Goal: Transaction & Acquisition: Obtain resource

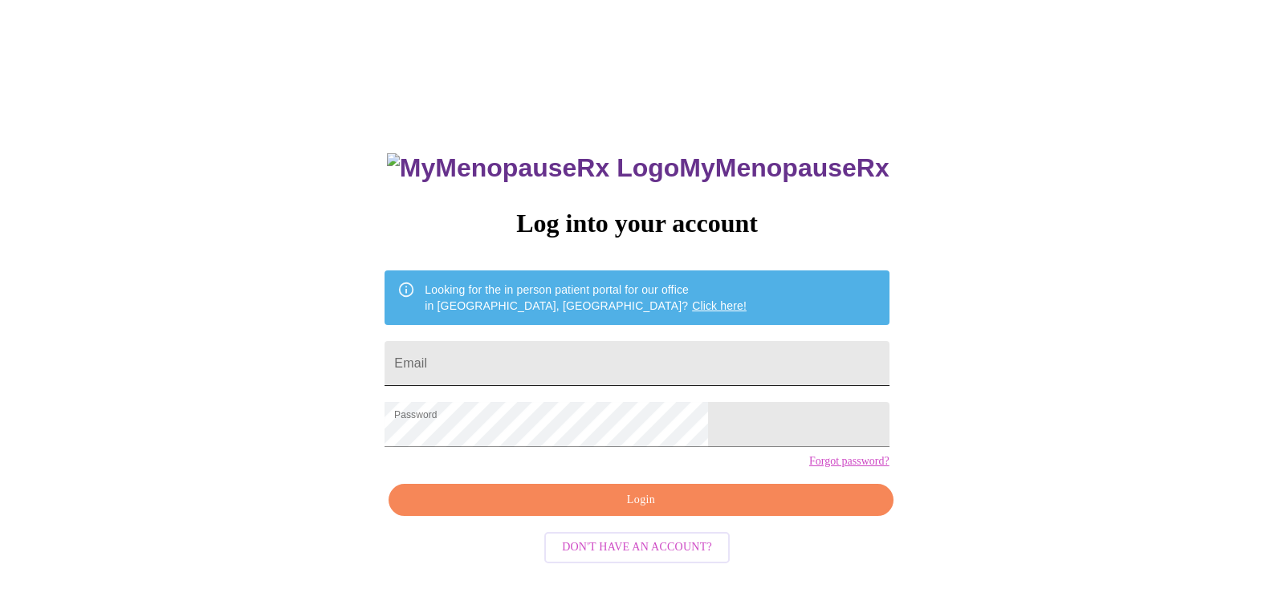
click at [587, 358] on input "Email" at bounding box center [636, 363] width 504 height 45
type input "[EMAIL_ADDRESS][DOMAIN_NAME]"
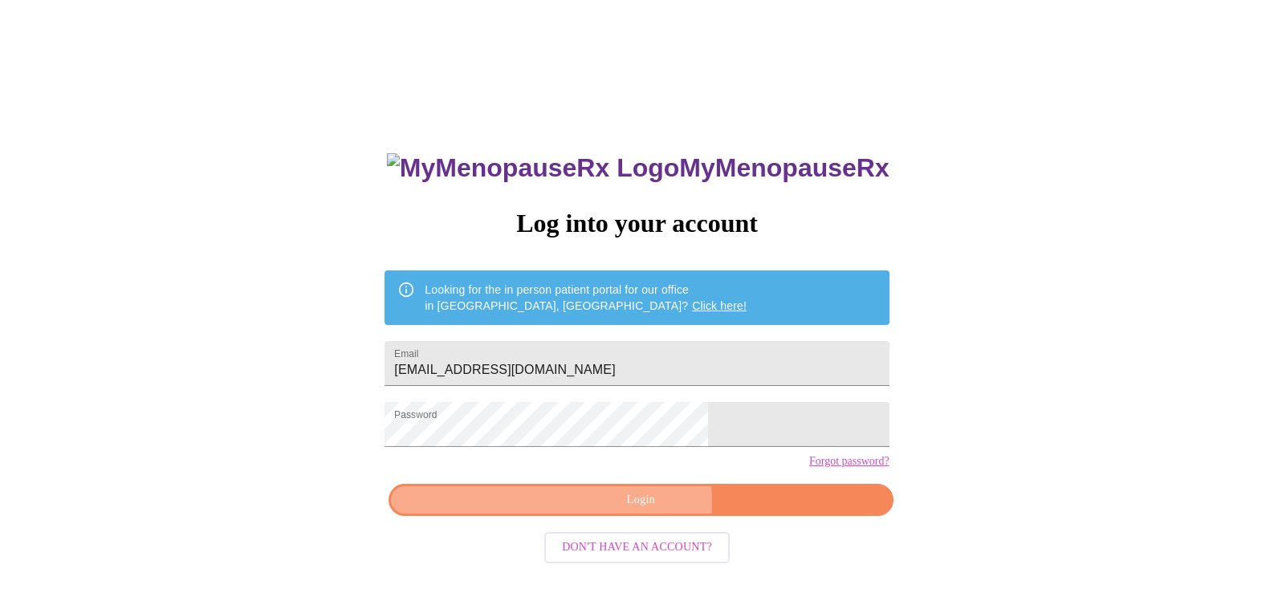
click at [620, 510] on span "Login" at bounding box center [640, 500] width 467 height 20
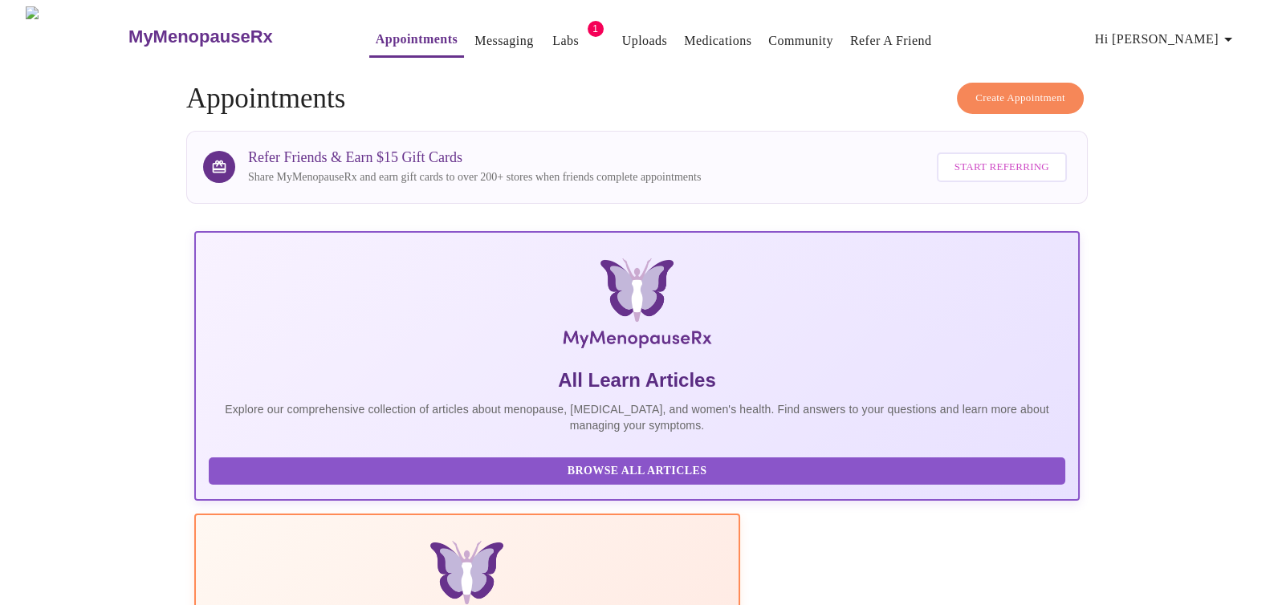
click at [552, 33] on link "Labs" at bounding box center [565, 41] width 26 height 22
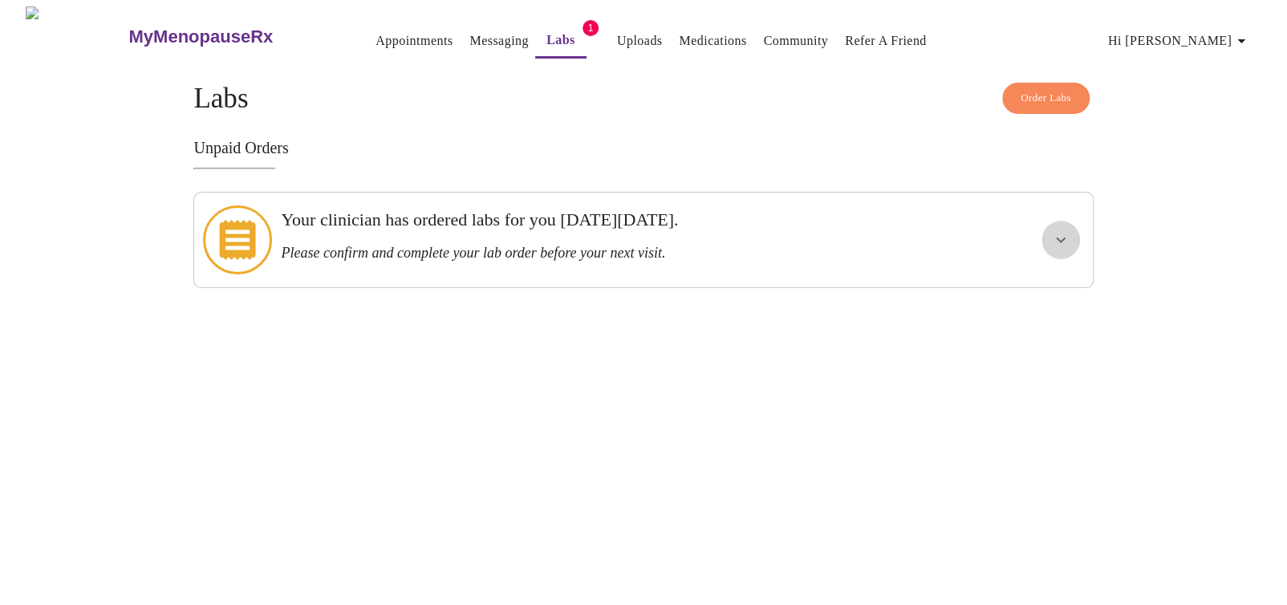
click at [1042, 229] on button "show more" at bounding box center [1061, 240] width 39 height 39
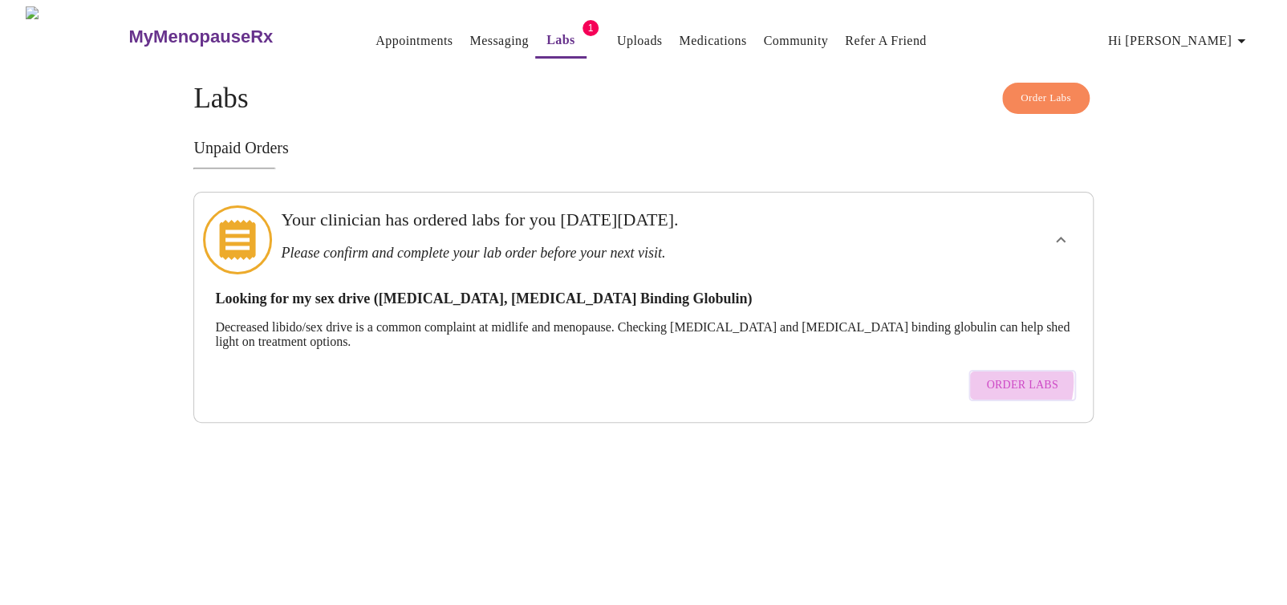
click at [1001, 376] on span "Order Labs" at bounding box center [1021, 386] width 71 height 20
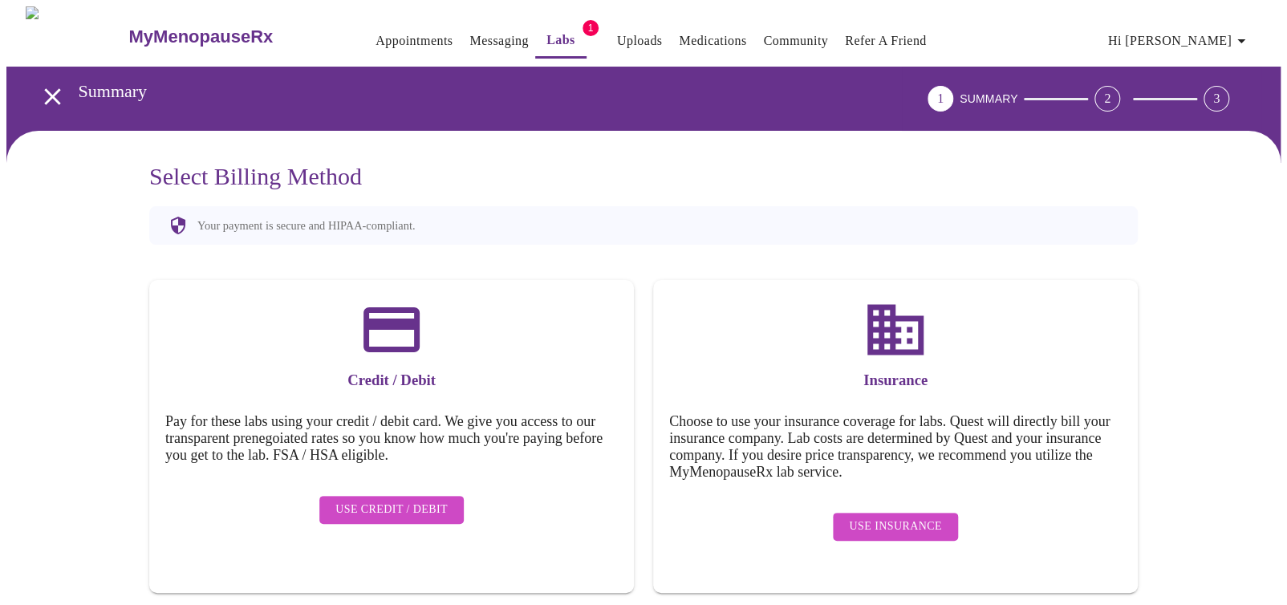
click at [47, 83] on icon "open drawer" at bounding box center [53, 97] width 28 height 28
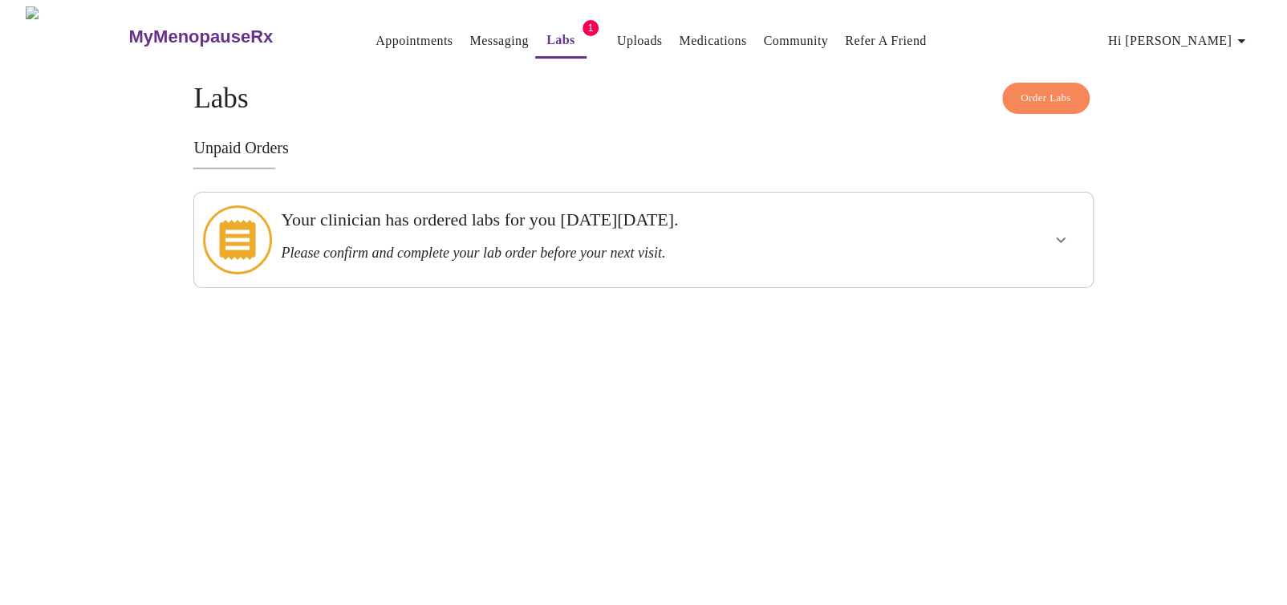
click at [617, 35] on link "Uploads" at bounding box center [640, 41] width 46 height 22
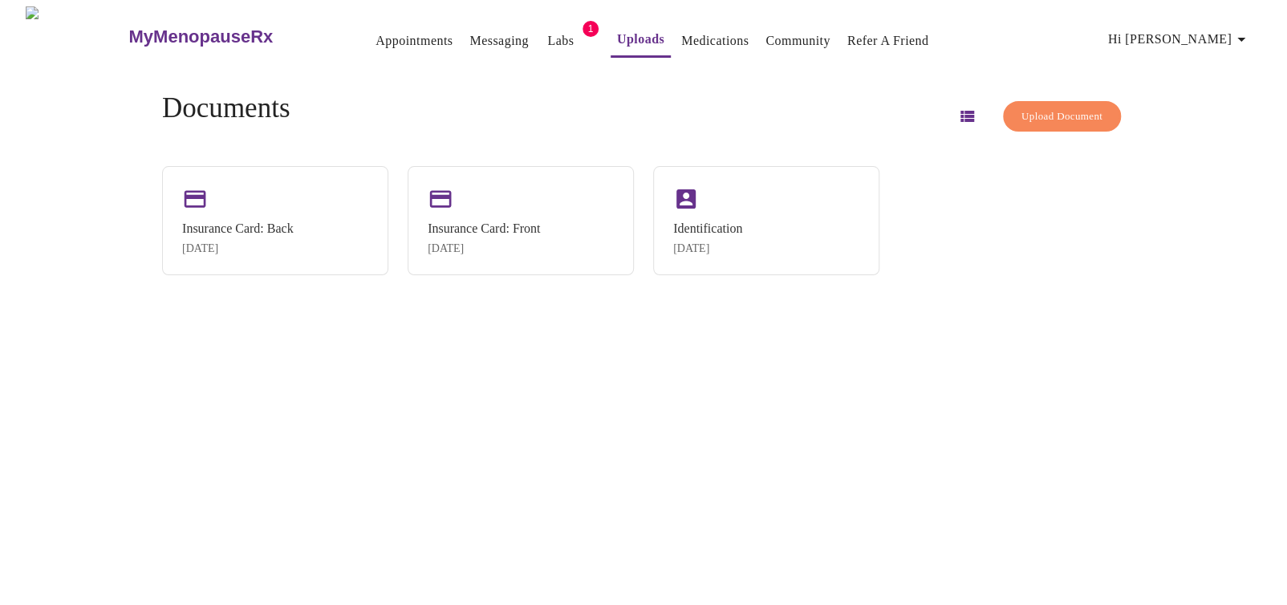
click at [692, 34] on link "Medications" at bounding box center [714, 41] width 67 height 22
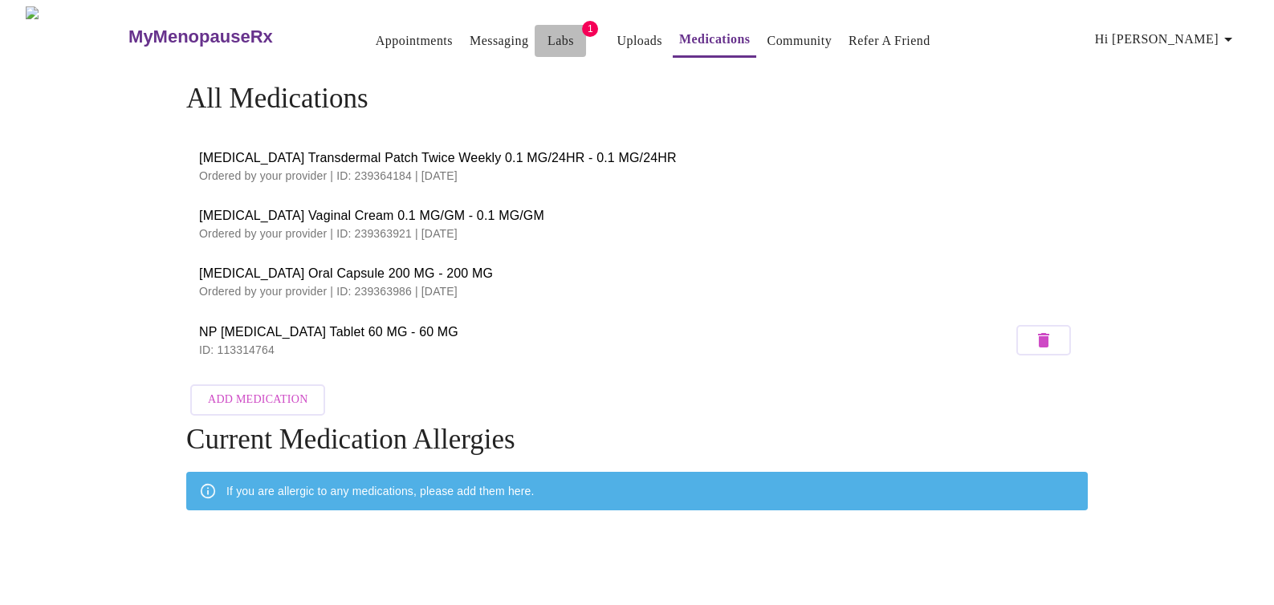
click at [547, 30] on link "Labs" at bounding box center [560, 41] width 26 height 22
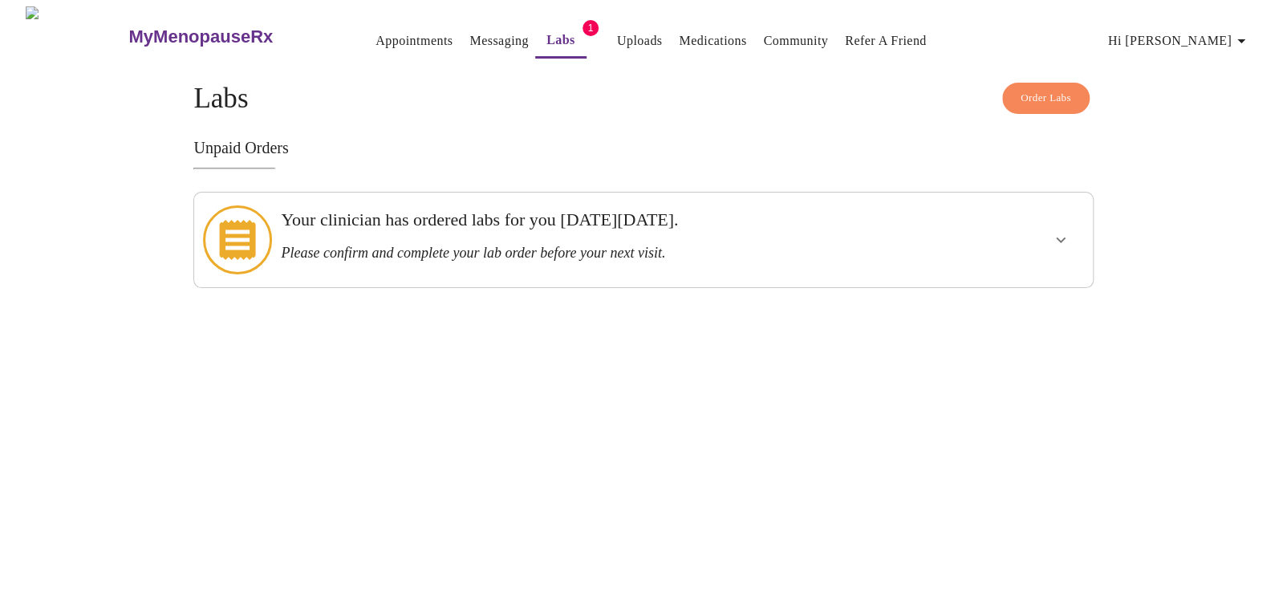
click at [238, 223] on icon at bounding box center [238, 240] width 36 height 40
click at [1024, 234] on div at bounding box center [1013, 240] width 148 height 82
click at [1066, 230] on icon "show more" at bounding box center [1060, 239] width 19 height 19
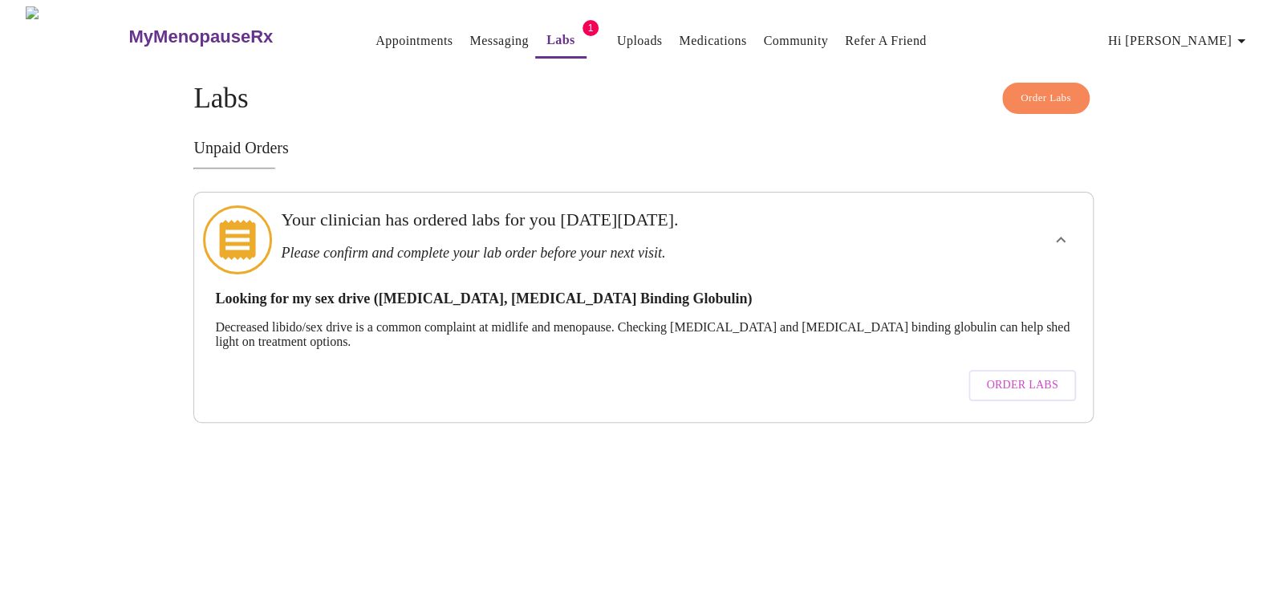
click at [648, 320] on p "Decreased libido/sex drive is a common complaint at midlife and menopause. Chec…" at bounding box center [643, 334] width 856 height 29
click at [1011, 376] on span "Order Labs" at bounding box center [1021, 386] width 71 height 20
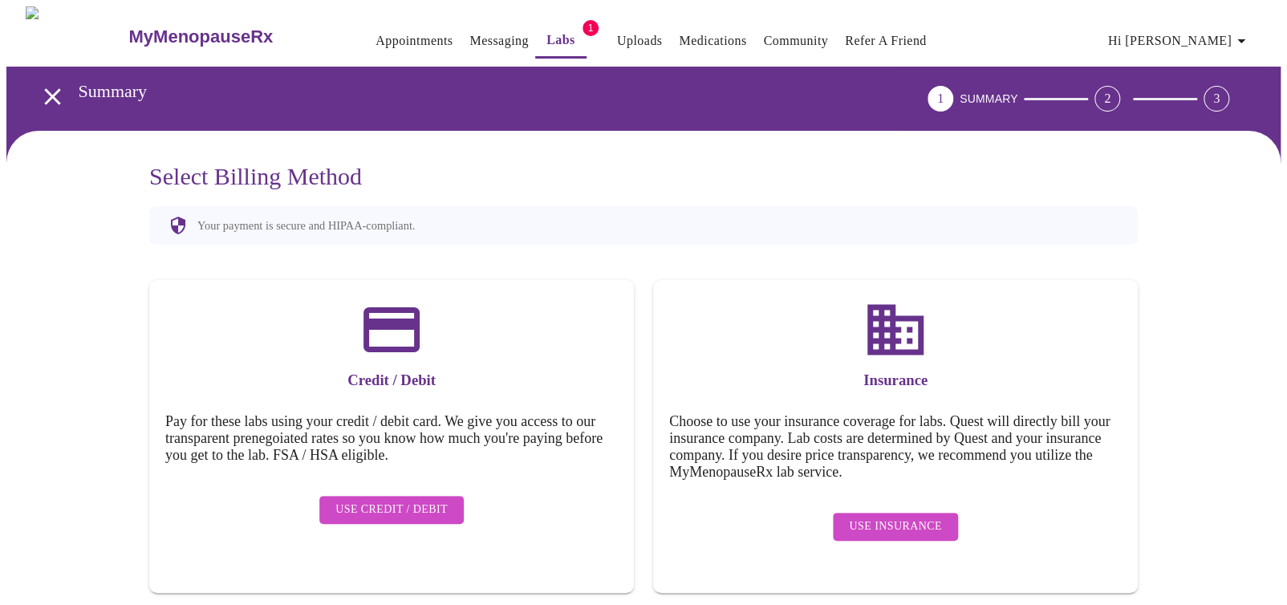
click at [917, 517] on span "Use Insurance" at bounding box center [895, 527] width 92 height 20
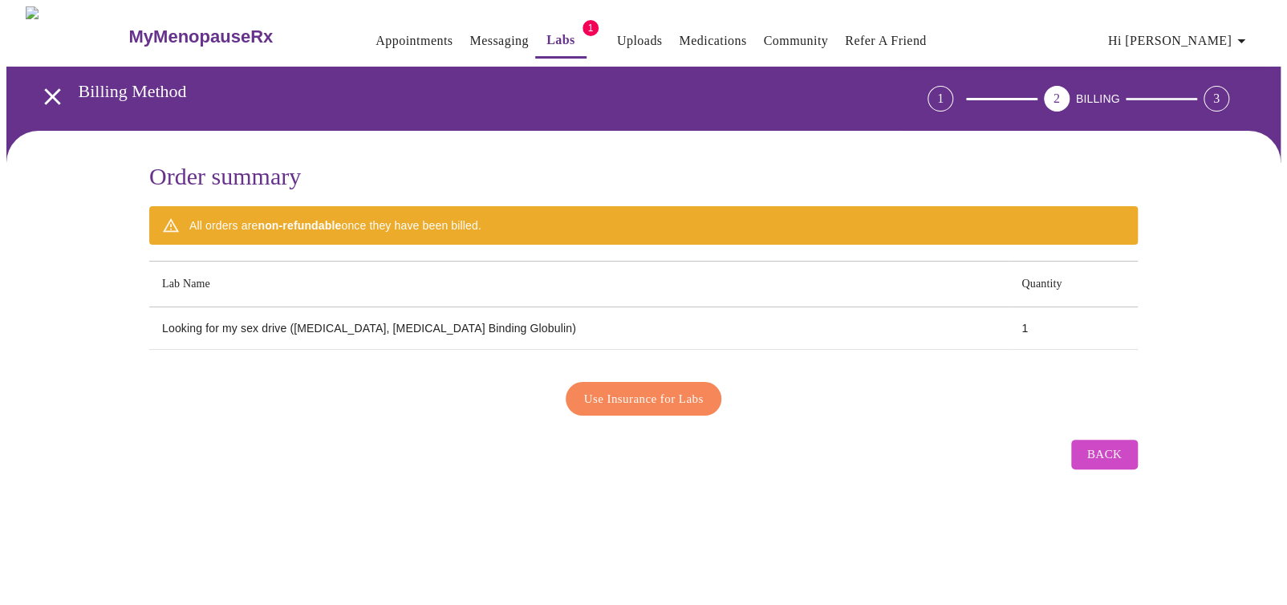
click at [676, 388] on span "Use Insurance for Labs" at bounding box center [644, 398] width 120 height 21
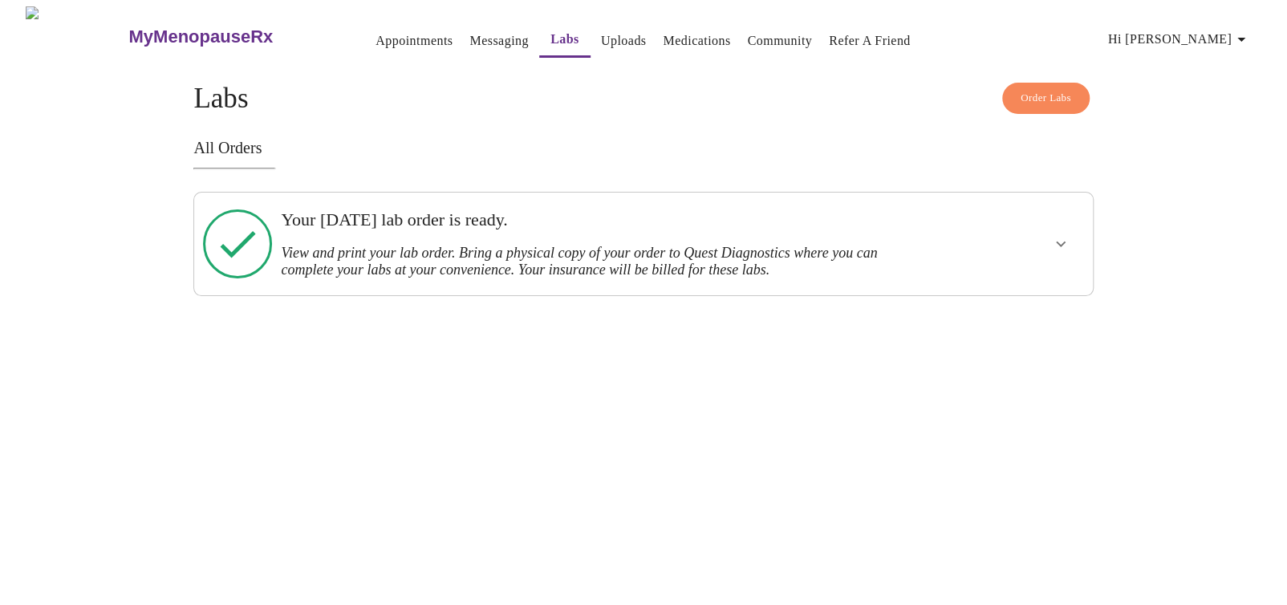
click at [1061, 238] on icon "show more" at bounding box center [1060, 243] width 19 height 19
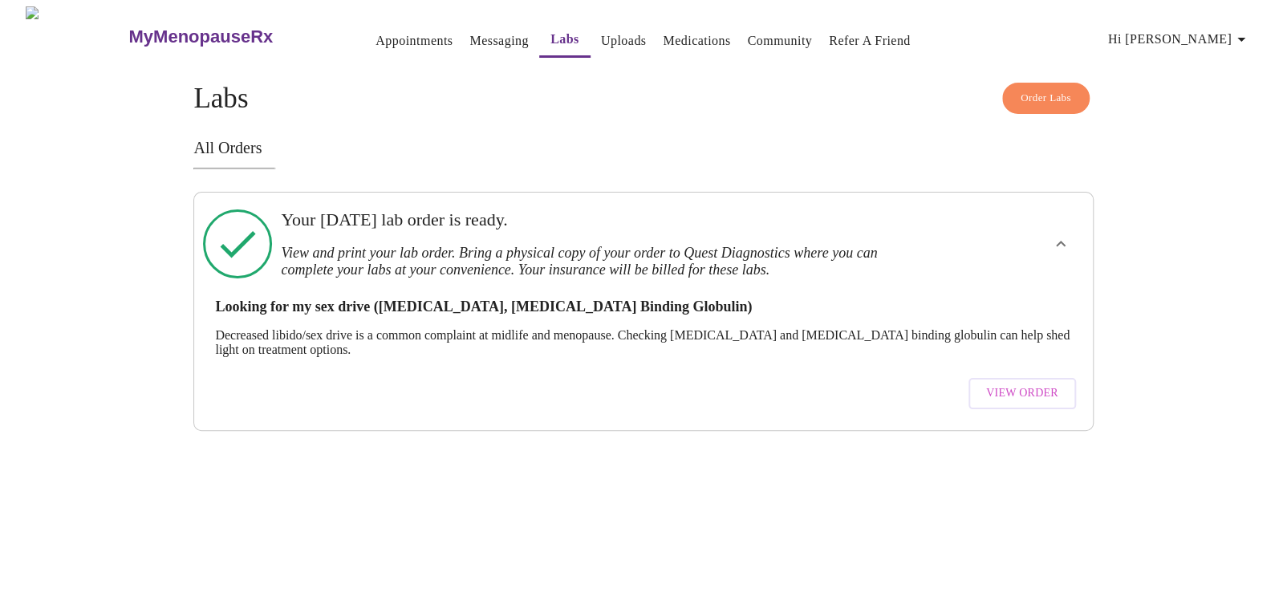
click at [1026, 384] on span "View Order" at bounding box center [1022, 394] width 72 height 20
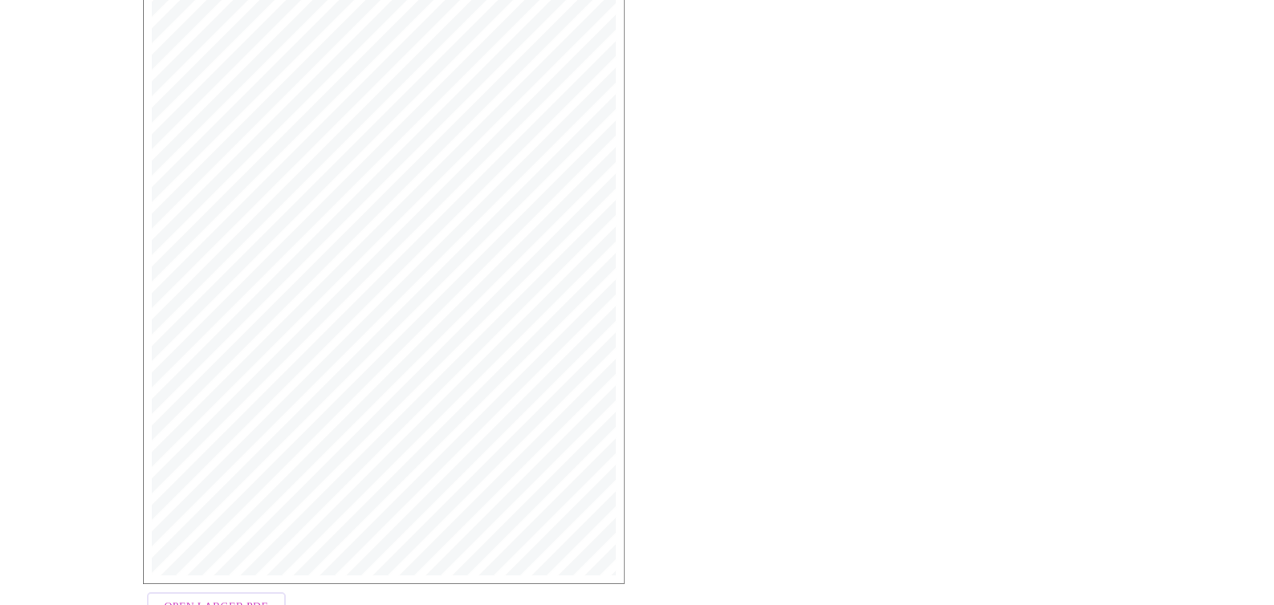
scroll to position [380, 0]
click at [231, 545] on span "Open Larger PDF" at bounding box center [217, 548] width 104 height 20
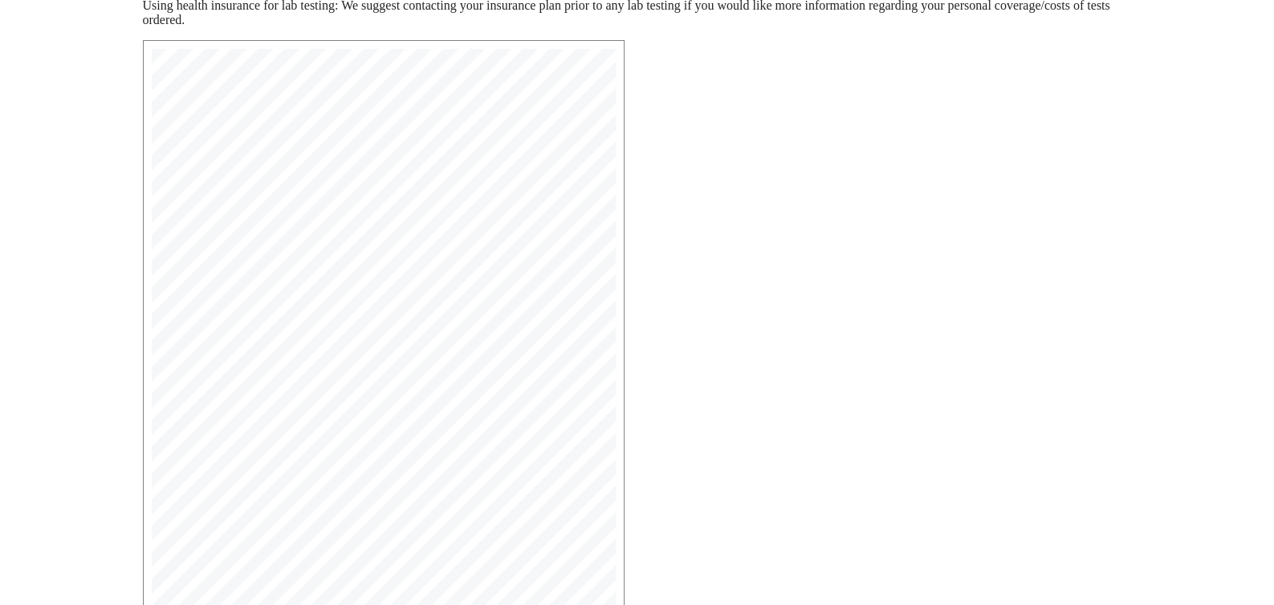
scroll to position [0, 0]
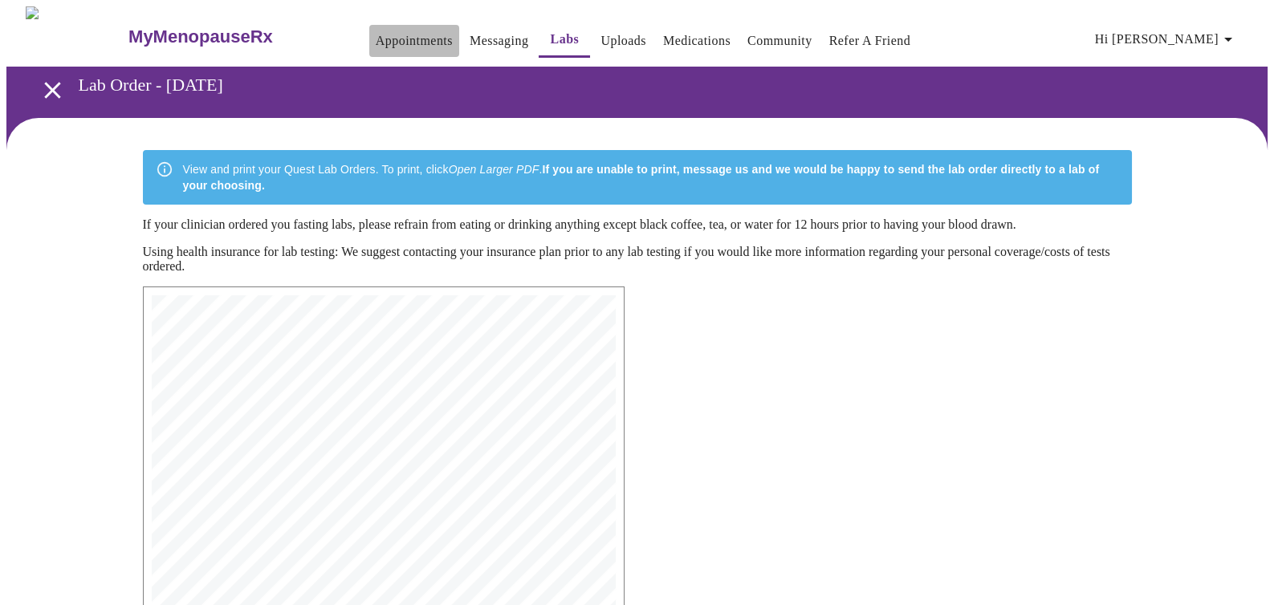
click at [376, 30] on link "Appointments" at bounding box center [414, 41] width 77 height 22
